Goal: Task Accomplishment & Management: Complete application form

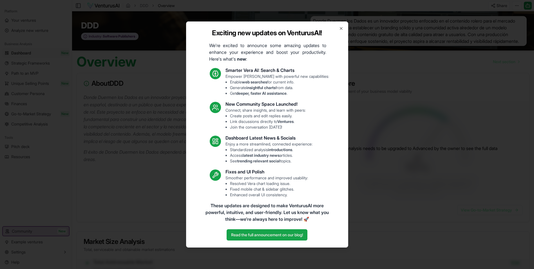
click at [344, 30] on div "Exciting new updates on VenturusAI! We're excited to announce some amazing upda…" at bounding box center [267, 134] width 162 height 226
click at [342, 28] on icon "button" at bounding box center [341, 28] width 5 height 5
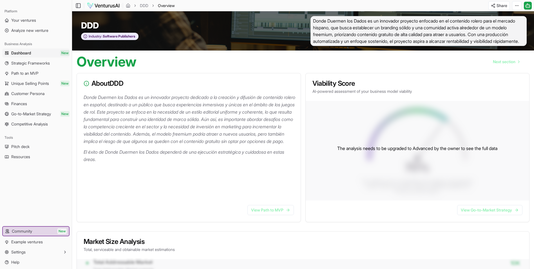
click at [375, 46] on span "Donde Duermen los Dados es un innovador proyecto enfocado en el contenido roler…" at bounding box center [419, 31] width 216 height 30
click at [33, 18] on span "Your ventures" at bounding box center [23, 20] width 25 height 6
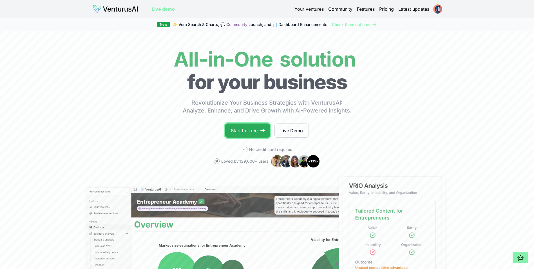
click at [241, 132] on link "Start for free" at bounding box center [247, 130] width 45 height 14
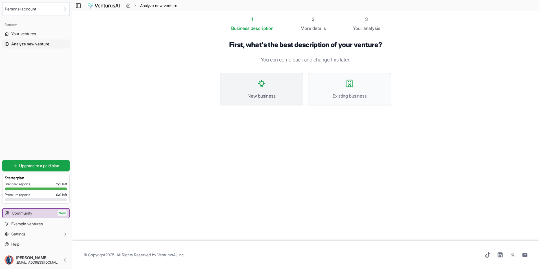
click at [269, 87] on button "New business" at bounding box center [261, 89] width 83 height 33
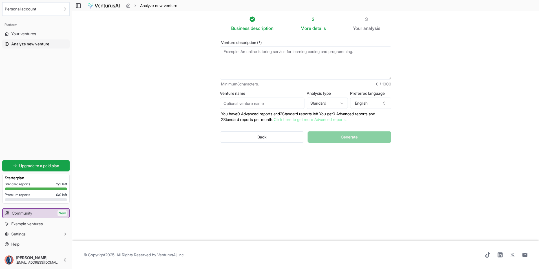
click at [304, 63] on textarea "Venture description (*)" at bounding box center [305, 62] width 171 height 33
paste textarea "📄 INFORME GENERAL PARA EL CONSEJERO DEL ESTUDIO Estado del Proyecto “Donde Duer…"
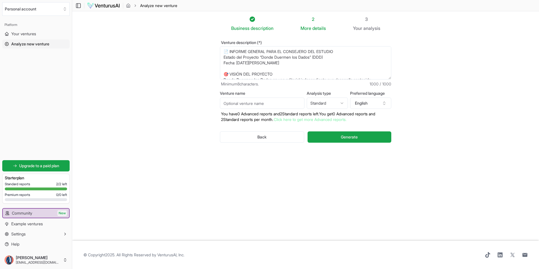
drag, startPoint x: 264, startPoint y: 57, endPoint x: 314, endPoint y: 57, distance: 50.1
click at [314, 57] on textarea "📄 INFORME GENERAL PARA EL CONSEJERO DEL ESTUDIO Estado del Proyecto “Donde Duer…" at bounding box center [305, 62] width 171 height 33
type textarea "📄 INFORME GENERAL PARA EL CONSEJERO DEL ESTUDIO Estado del Proyecto “Donde Duer…"
click at [274, 104] on input "Venture name" at bounding box center [262, 102] width 84 height 11
paste input "Donde Duermen los Dados"
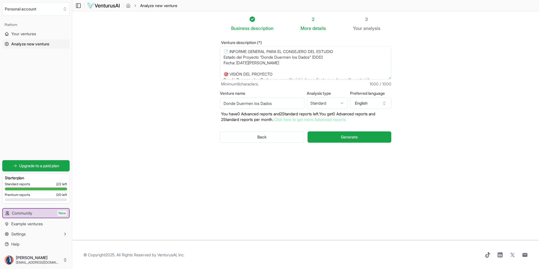
type input "Donde Duermen los Dados"
click at [337, 101] on html "Personal account Platform Your ventures Analyze new venture Get started for fre…" at bounding box center [269, 134] width 539 height 269
click at [362, 103] on button "English" at bounding box center [370, 102] width 41 height 11
click at [370, 112] on input "text" at bounding box center [381, 116] width 71 height 12
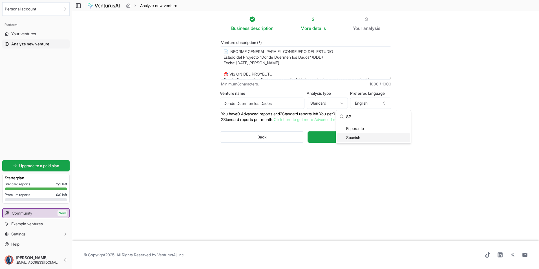
type input "SP"
click at [361, 140] on div "Spanish" at bounding box center [373, 137] width 73 height 9
click at [352, 137] on span "Generate" at bounding box center [349, 137] width 17 height 6
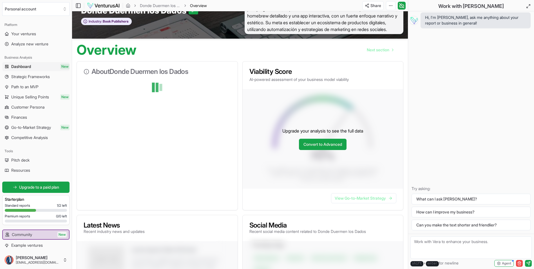
scroll to position [28, 0]
